Goal: Information Seeking & Learning: Check status

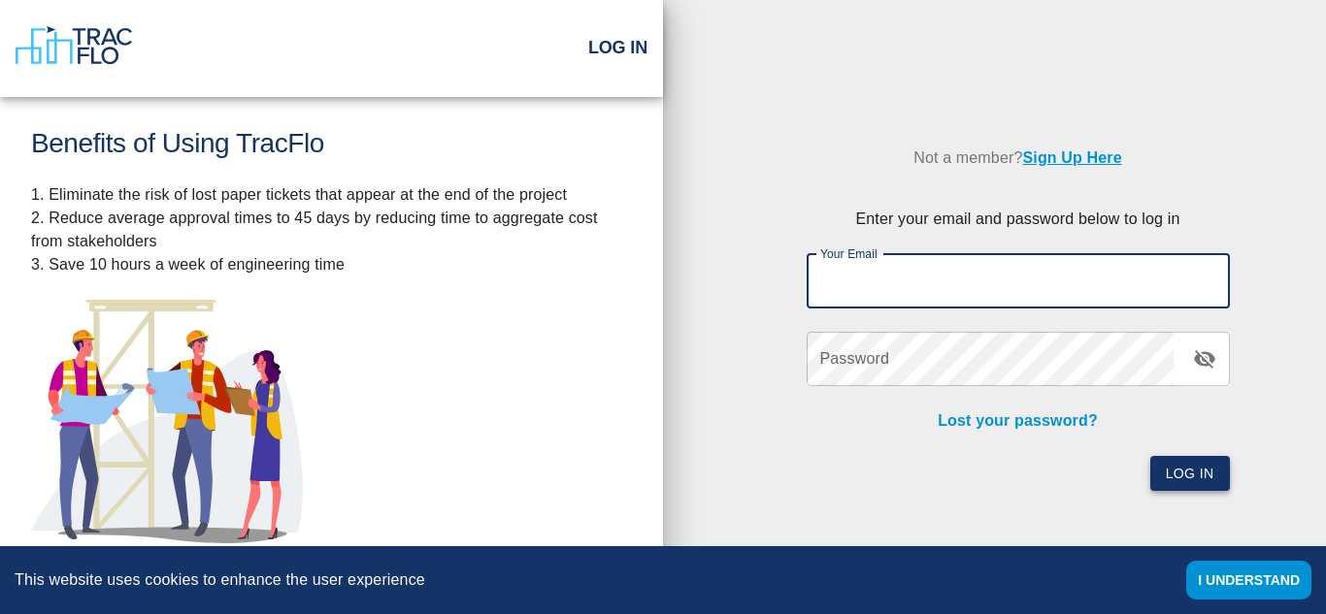
type input "[PERSON_NAME][EMAIL_ADDRESS][DOMAIN_NAME]"
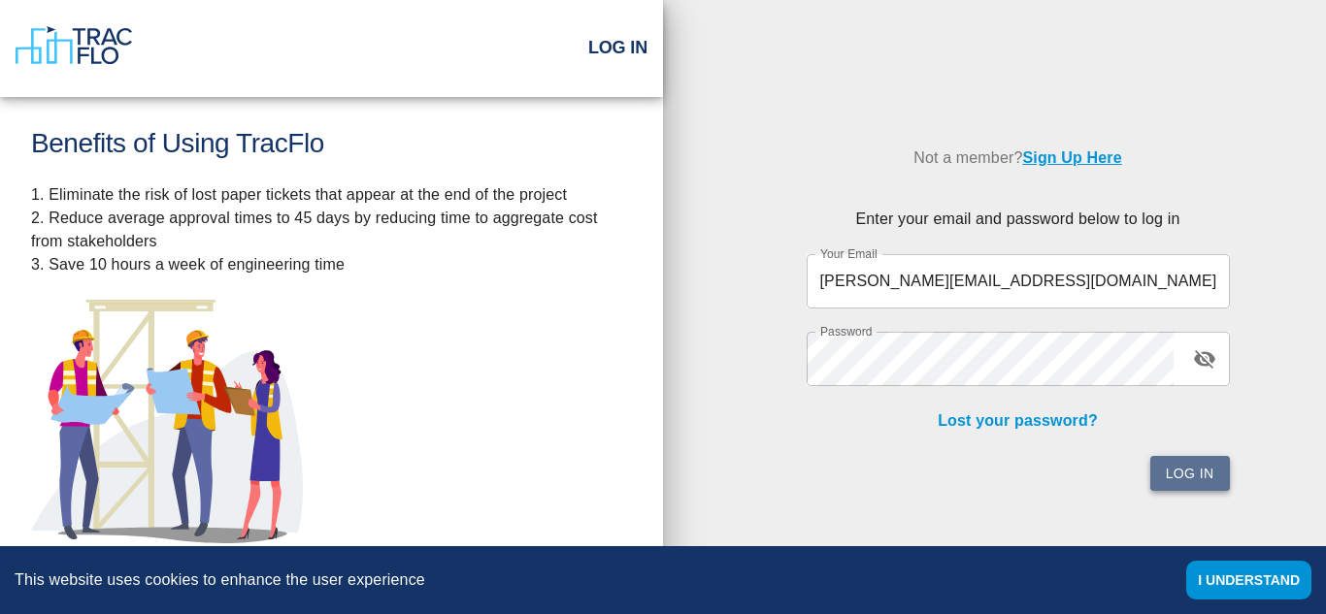
click at [1195, 477] on button "Log In" at bounding box center [1190, 474] width 80 height 36
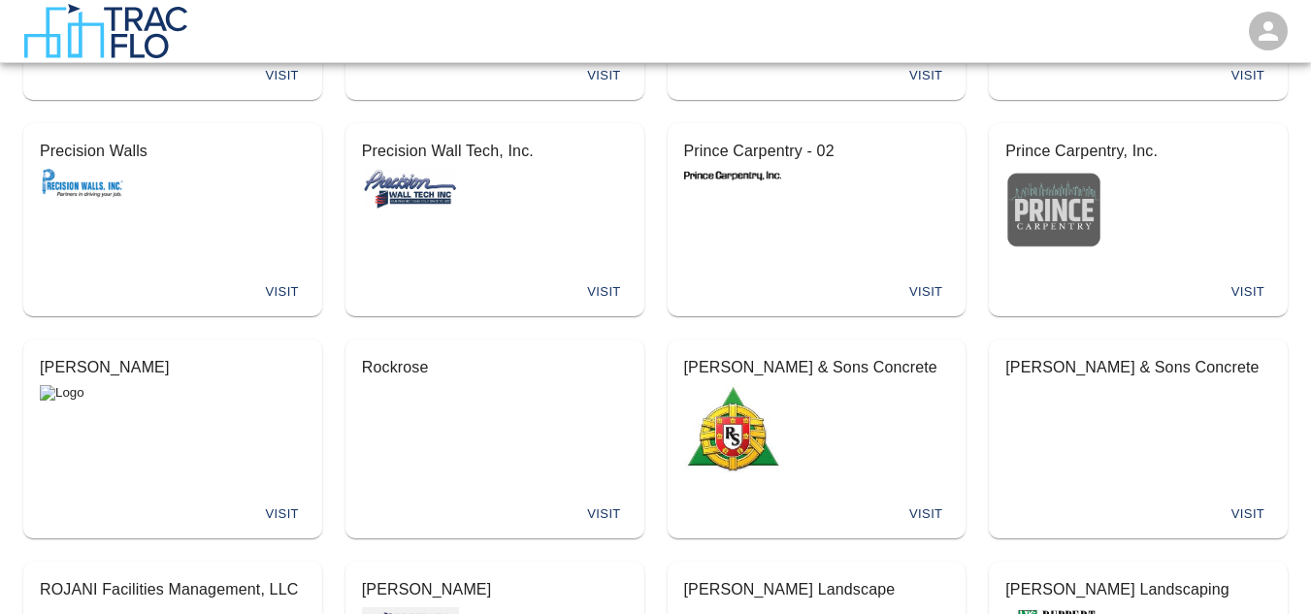
scroll to position [9724, 0]
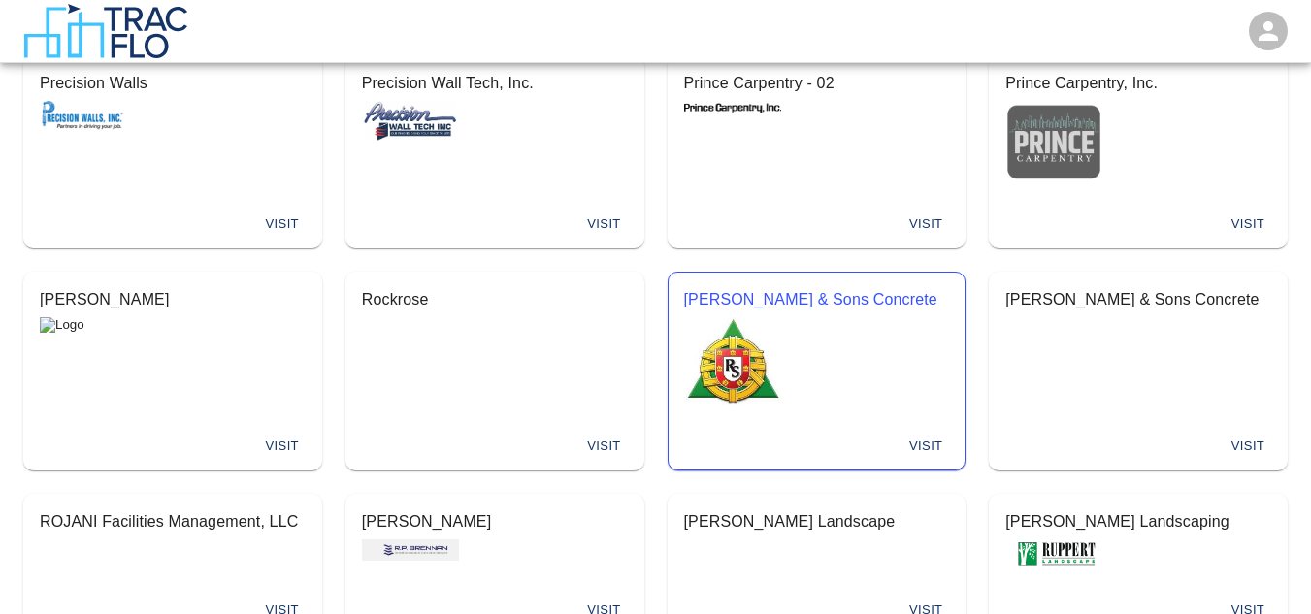
click at [931, 432] on button "Visit" at bounding box center [926, 447] width 62 height 30
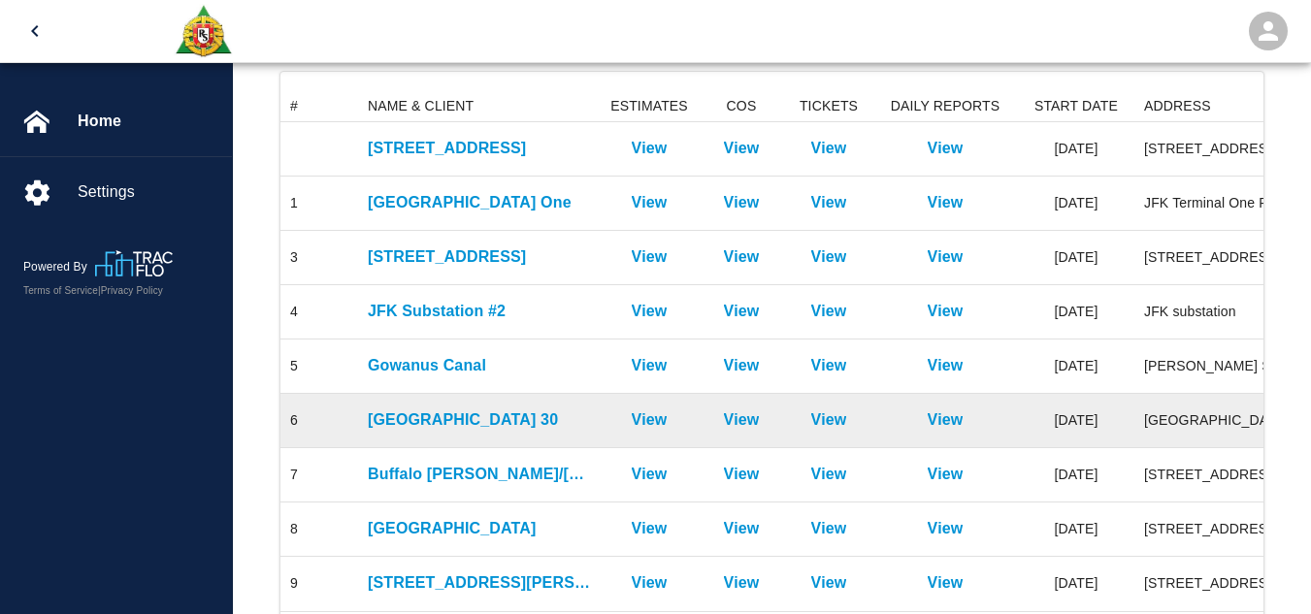
scroll to position [258, 0]
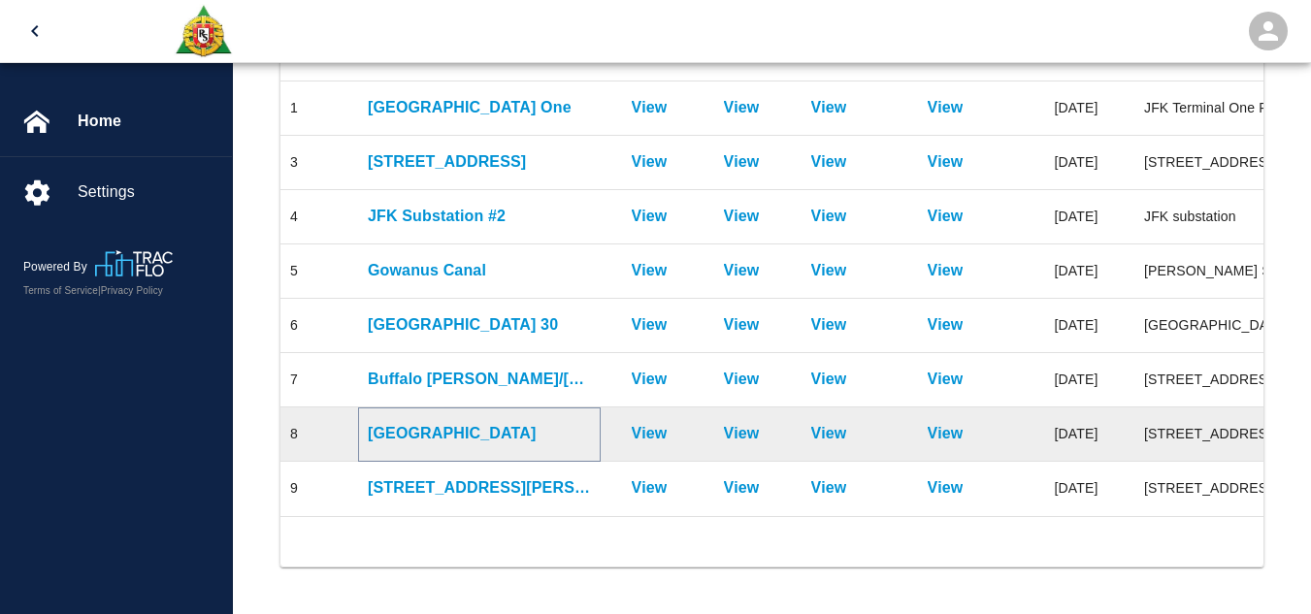
click at [469, 422] on p "[GEOGRAPHIC_DATA]" at bounding box center [479, 433] width 223 height 23
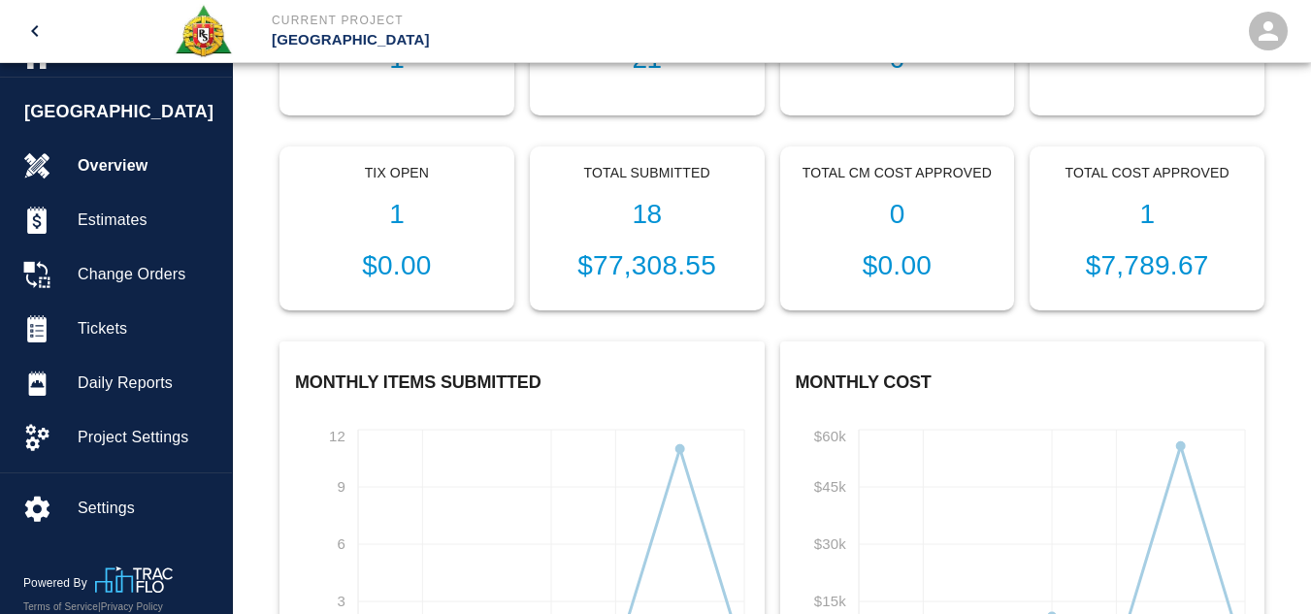
scroll to position [485, 0]
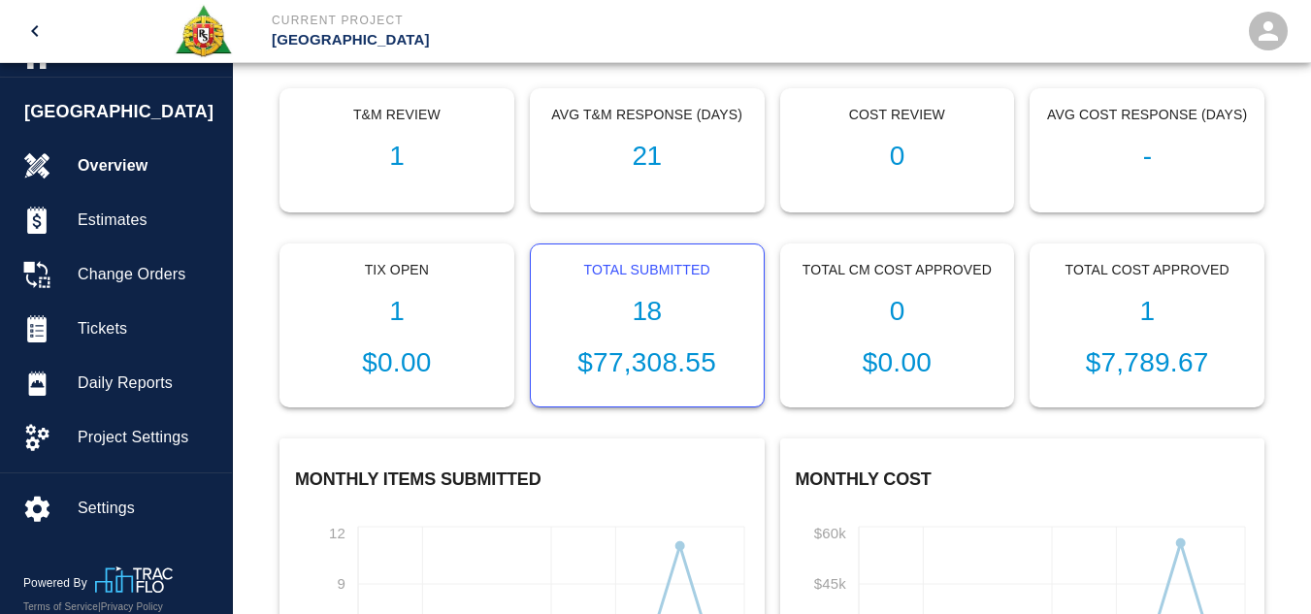
click at [644, 365] on p "$77,308.55" at bounding box center [647, 363] width 202 height 41
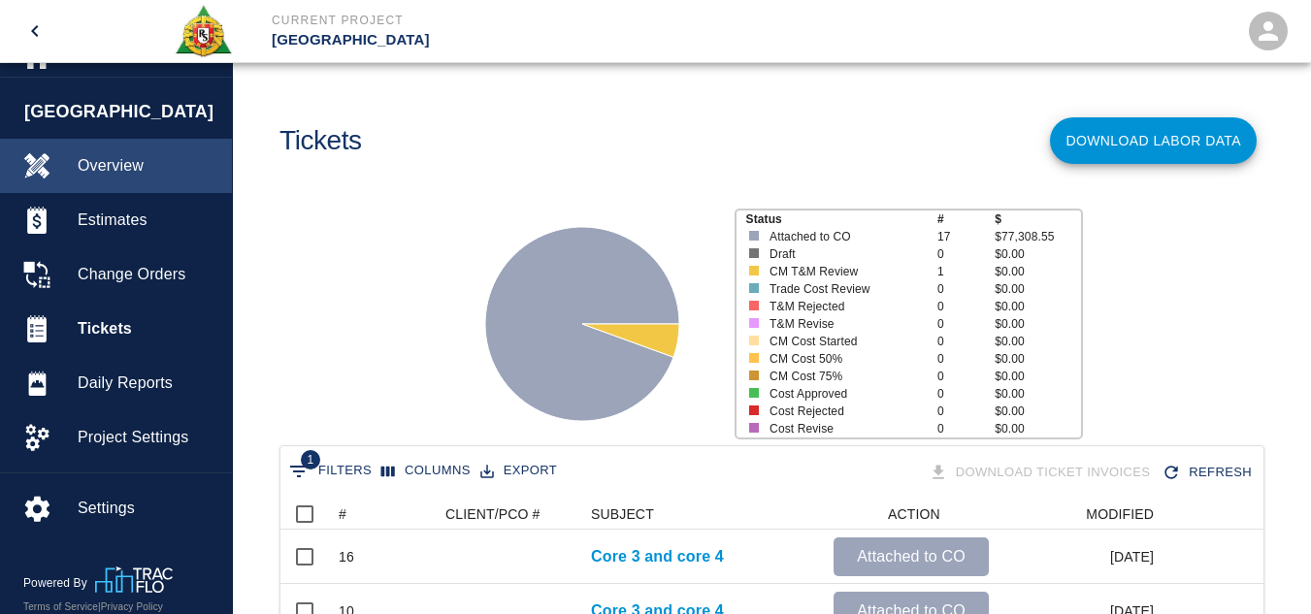
click at [155, 165] on span "Overview" at bounding box center [147, 165] width 139 height 23
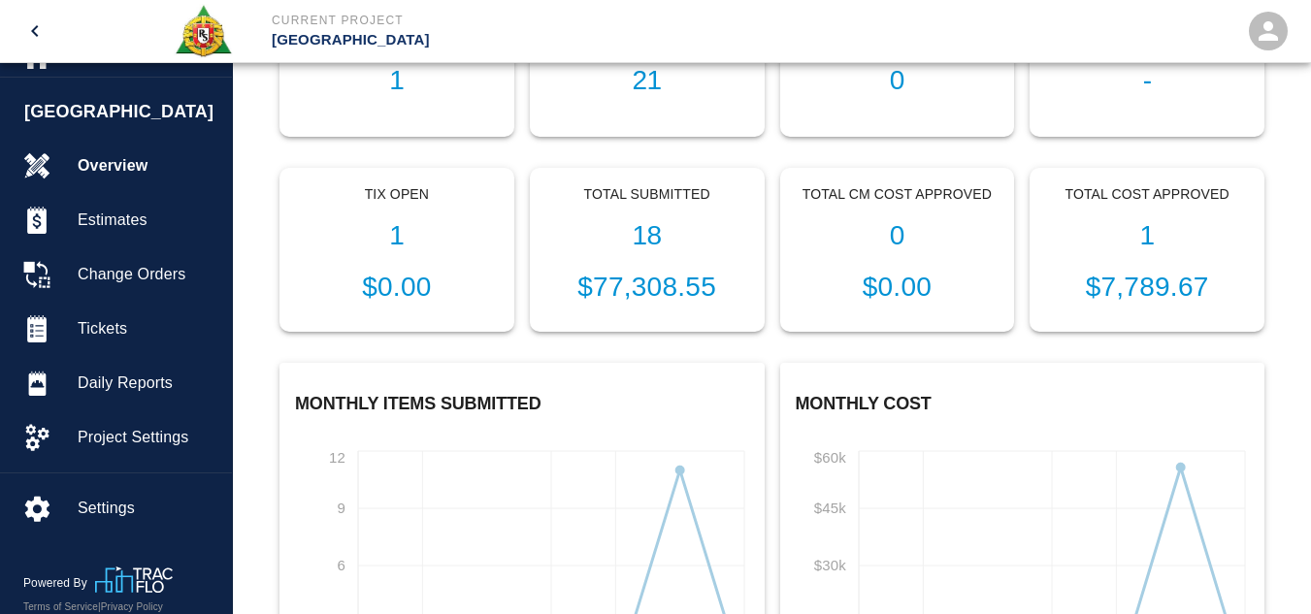
scroll to position [560, 0]
click at [677, 267] on div "Total Submitted 18 $77,308.55" at bounding box center [647, 251] width 233 height 163
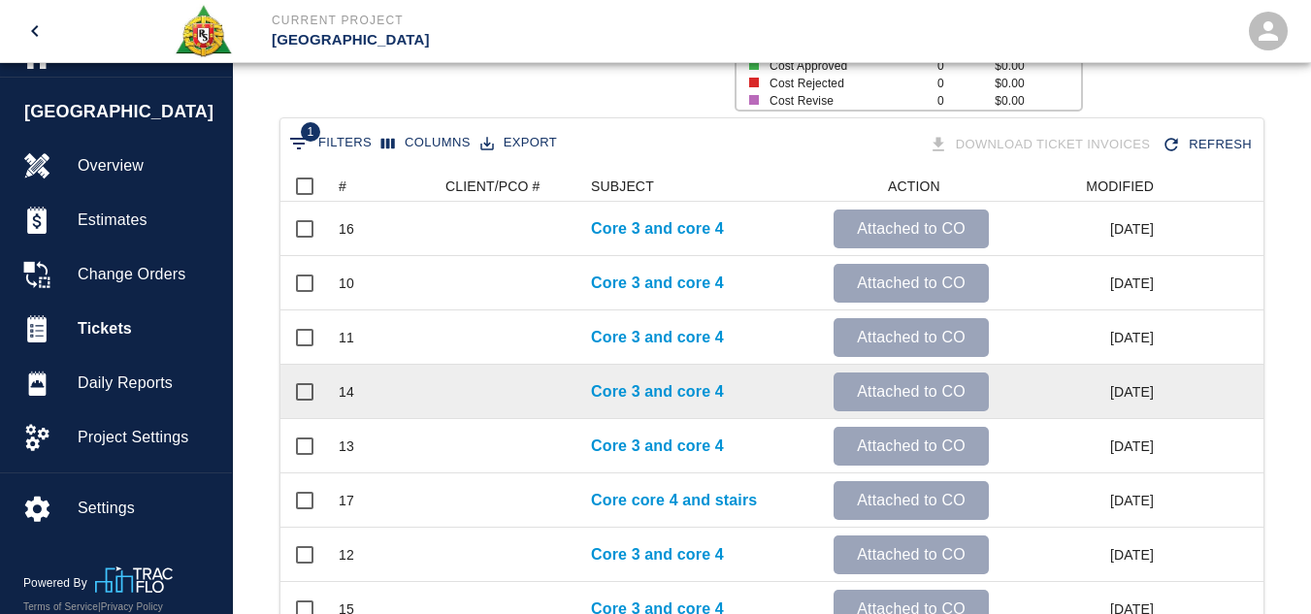
scroll to position [388, 0]
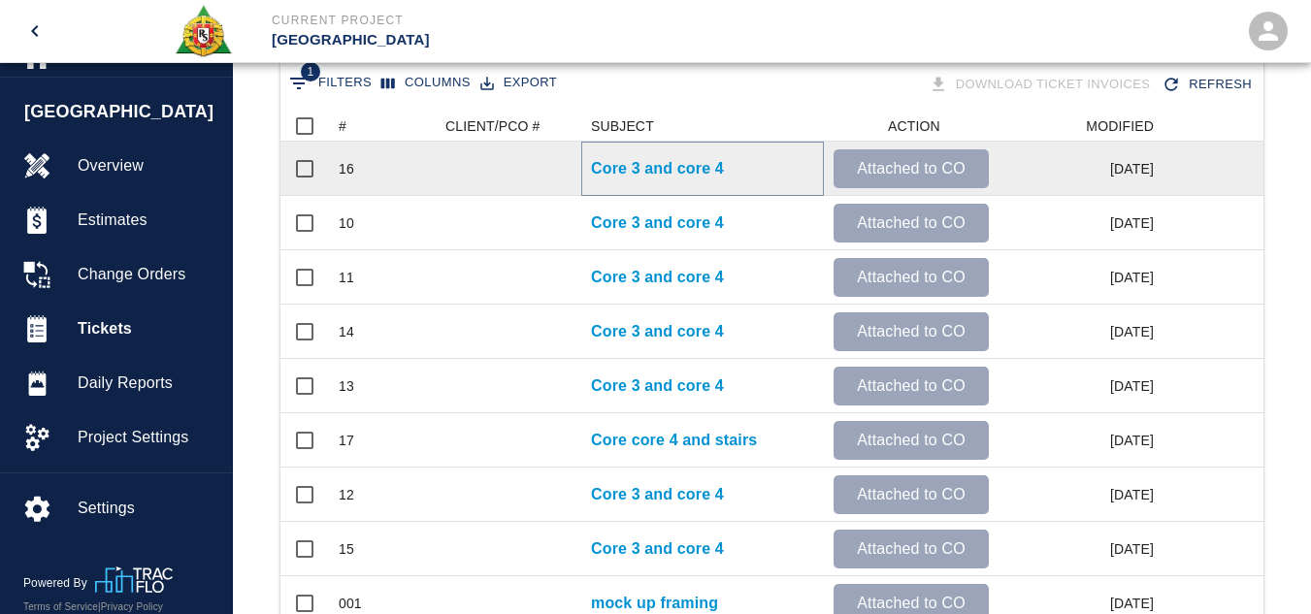
click at [686, 179] on p "Core 3 and core 4" at bounding box center [657, 168] width 133 height 23
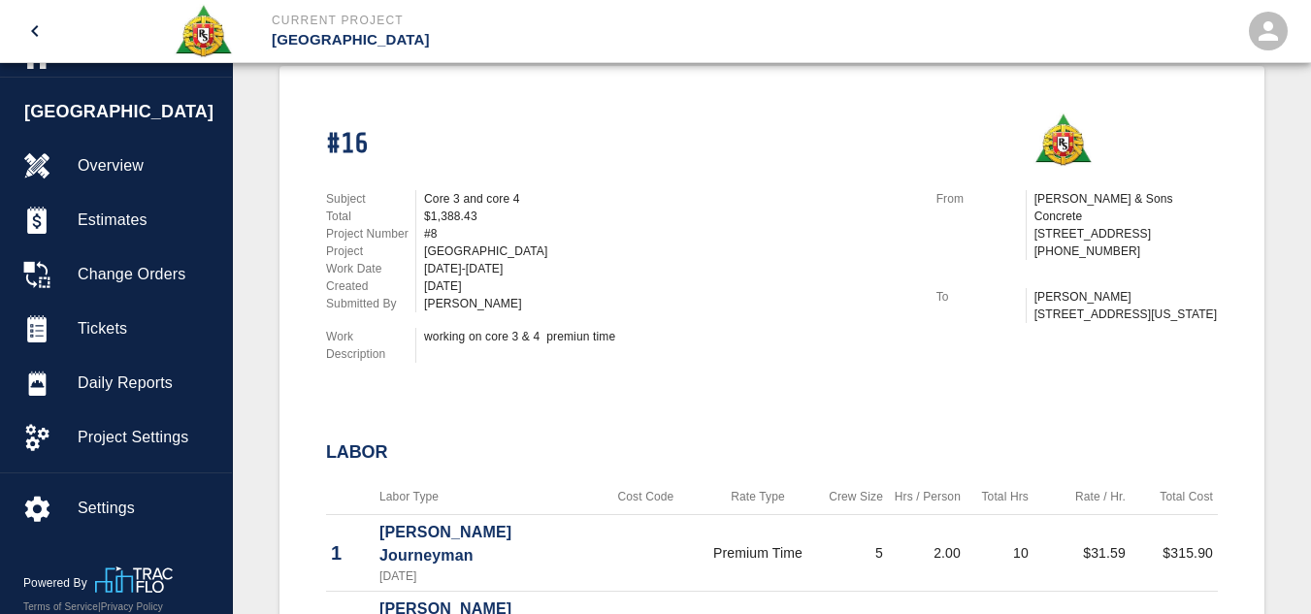
scroll to position [388, 0]
